Goal: Communication & Community: Answer question/provide support

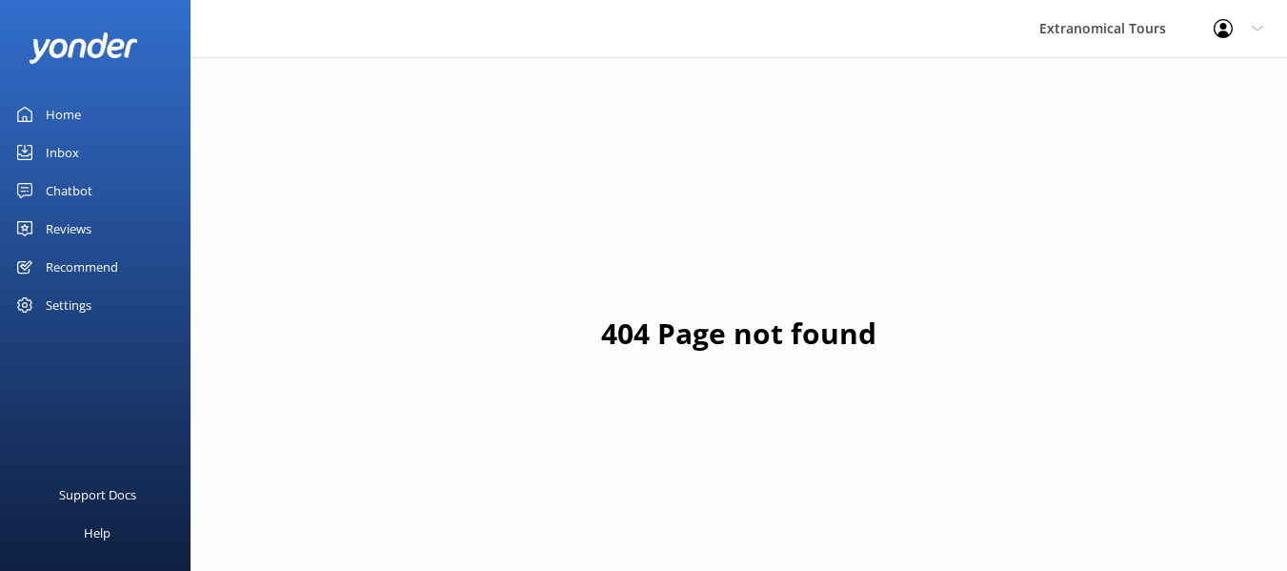
drag, startPoint x: 96, startPoint y: 145, endPoint x: 147, endPoint y: 128, distance: 53.3
click at [96, 145] on link "Inbox" at bounding box center [95, 152] width 191 height 38
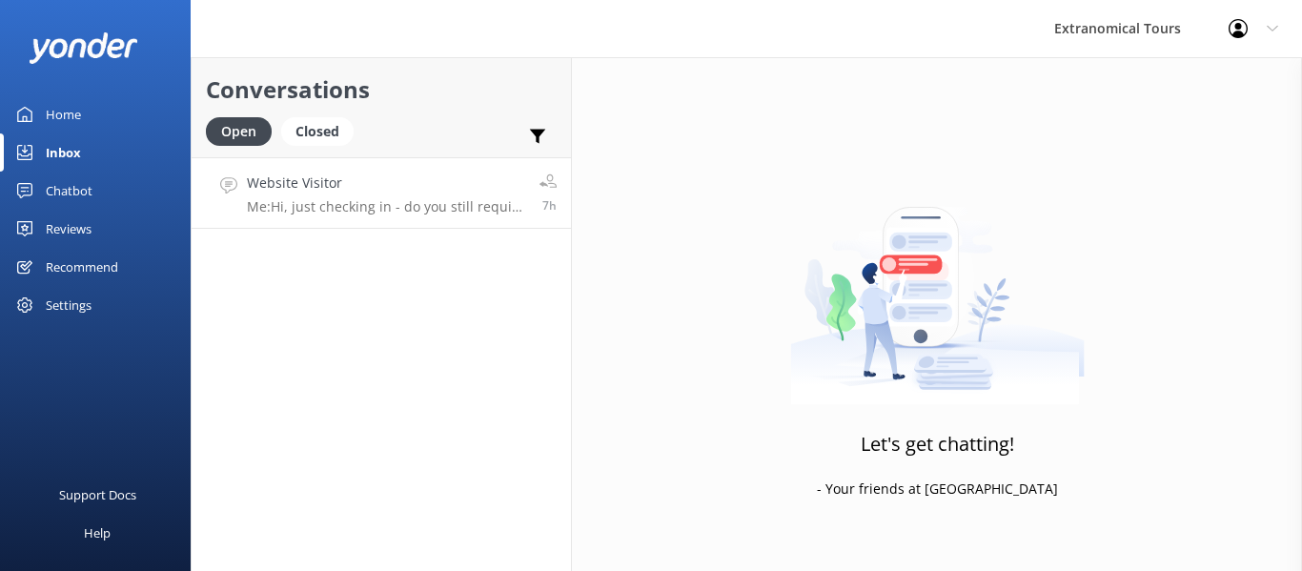
click at [322, 201] on p "Me: Hi, just checking in - do you still require assistance from our team on thi…" at bounding box center [386, 206] width 278 height 17
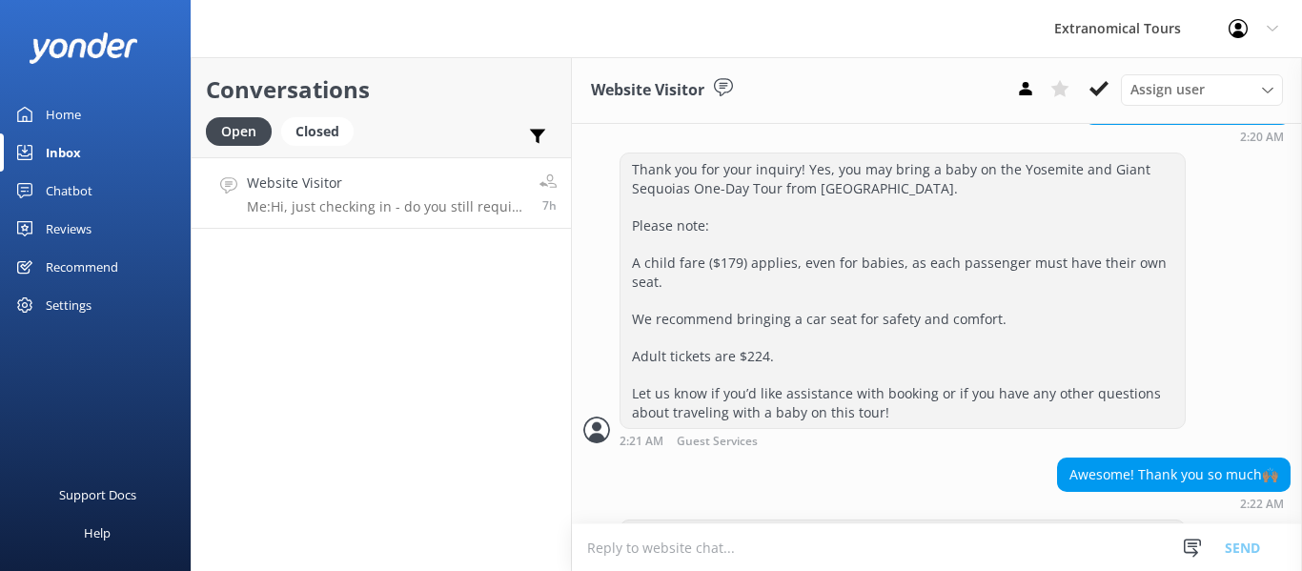
scroll to position [1552, 0]
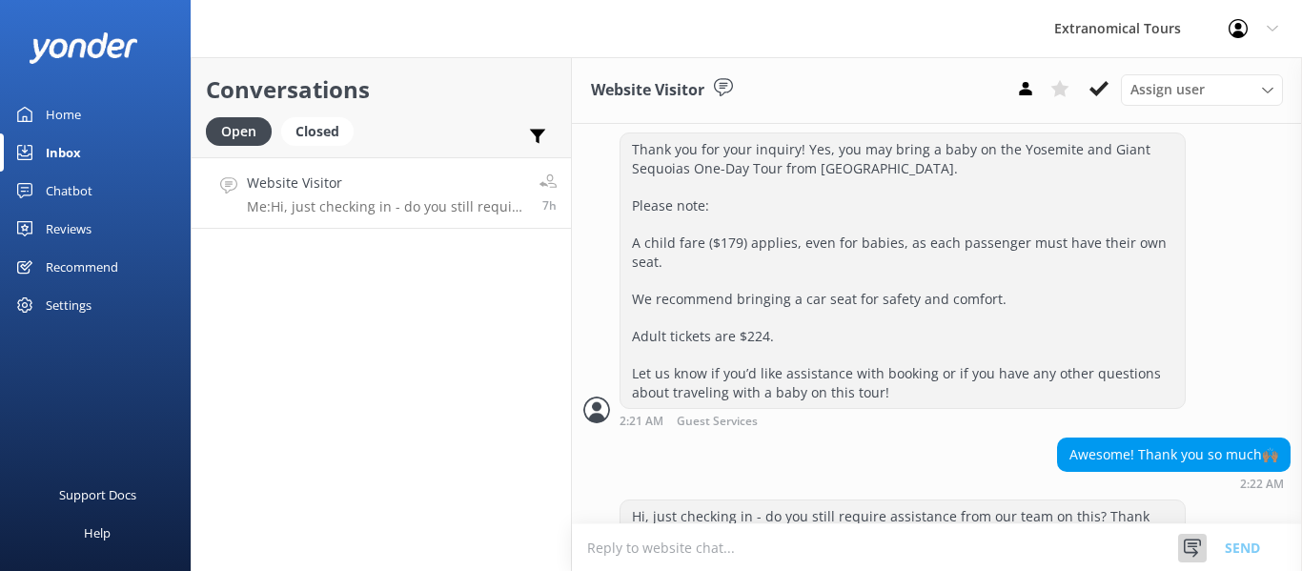
click at [1201, 545] on icon at bounding box center [1192, 547] width 19 height 19
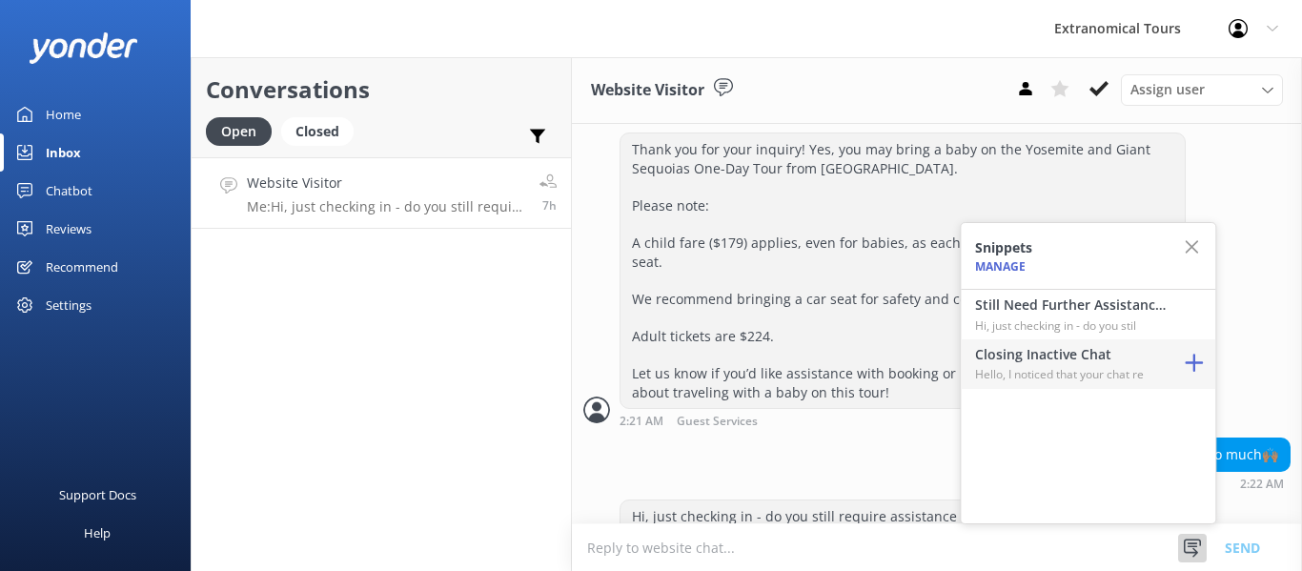
click at [1073, 372] on p "Hello, I noticed that your chat re" at bounding box center [1070, 374] width 191 height 18
type textarea "Hello, I noticed that your chat remains open, but inactive. I will close this l…"
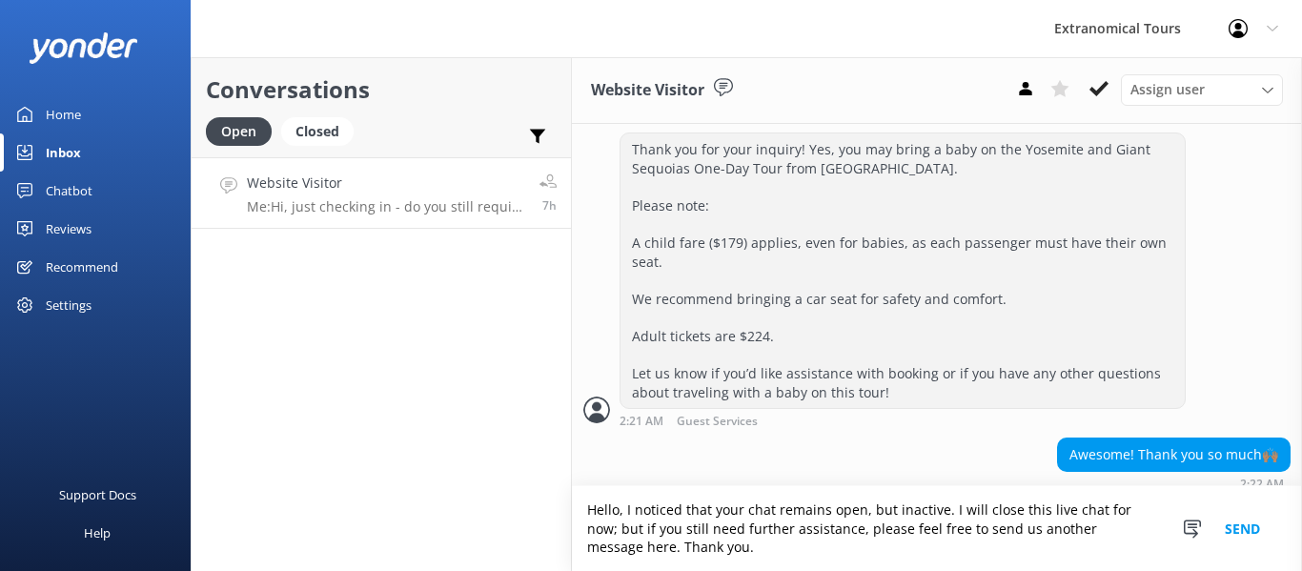
click at [1244, 524] on button "Send" at bounding box center [1241, 528] width 71 height 85
